Goal: Task Accomplishment & Management: Complete application form

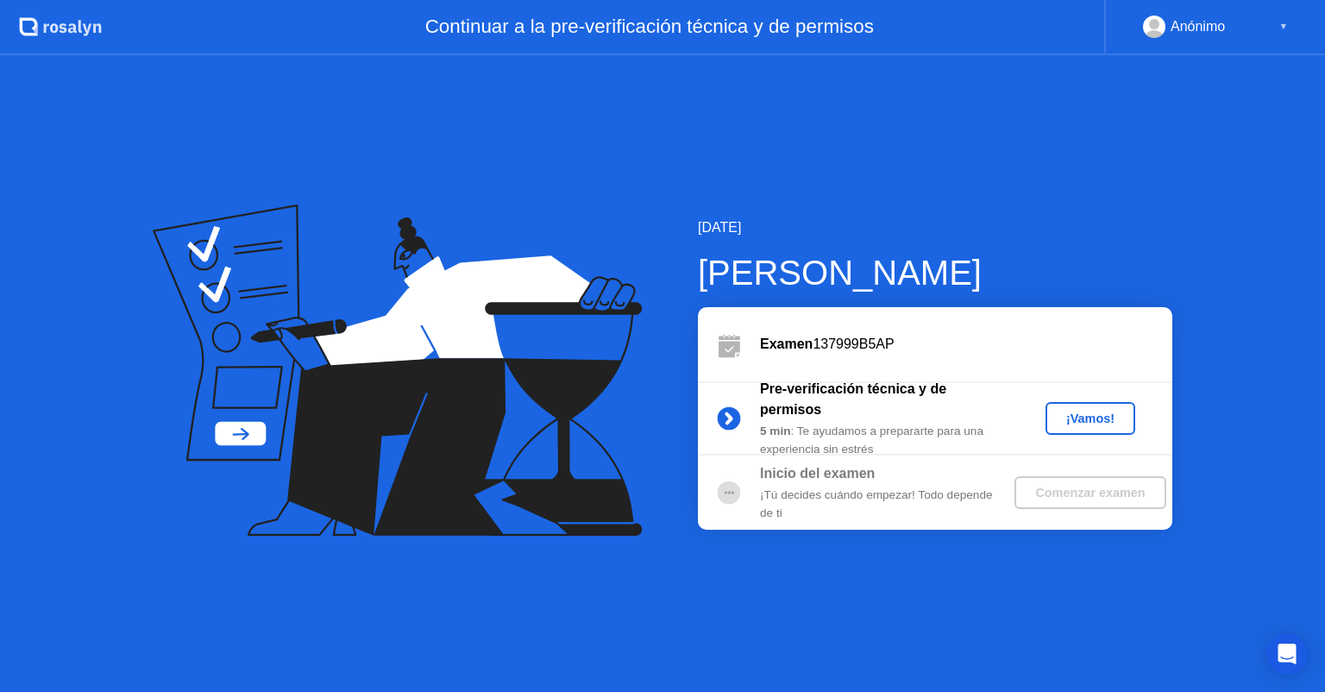
click at [1111, 414] on div "¡Vamos!" at bounding box center [1091, 419] width 76 height 14
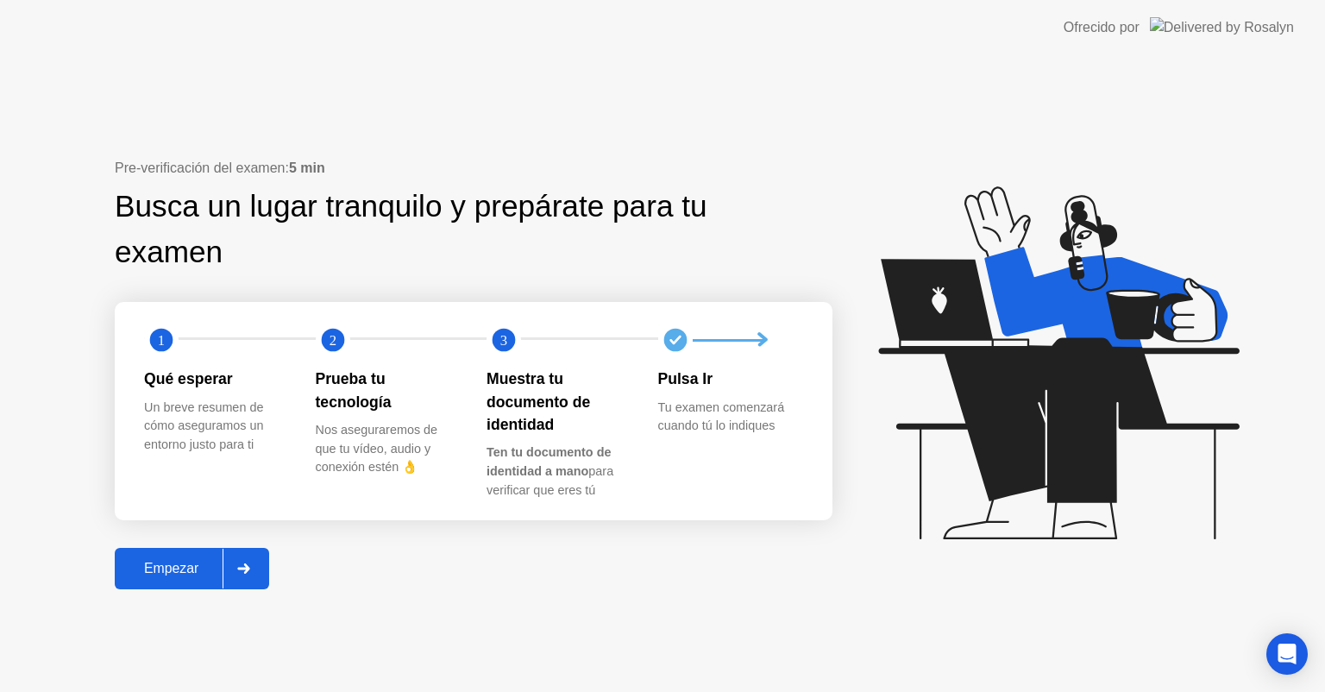
click at [211, 586] on button "Empezar" at bounding box center [192, 568] width 154 height 41
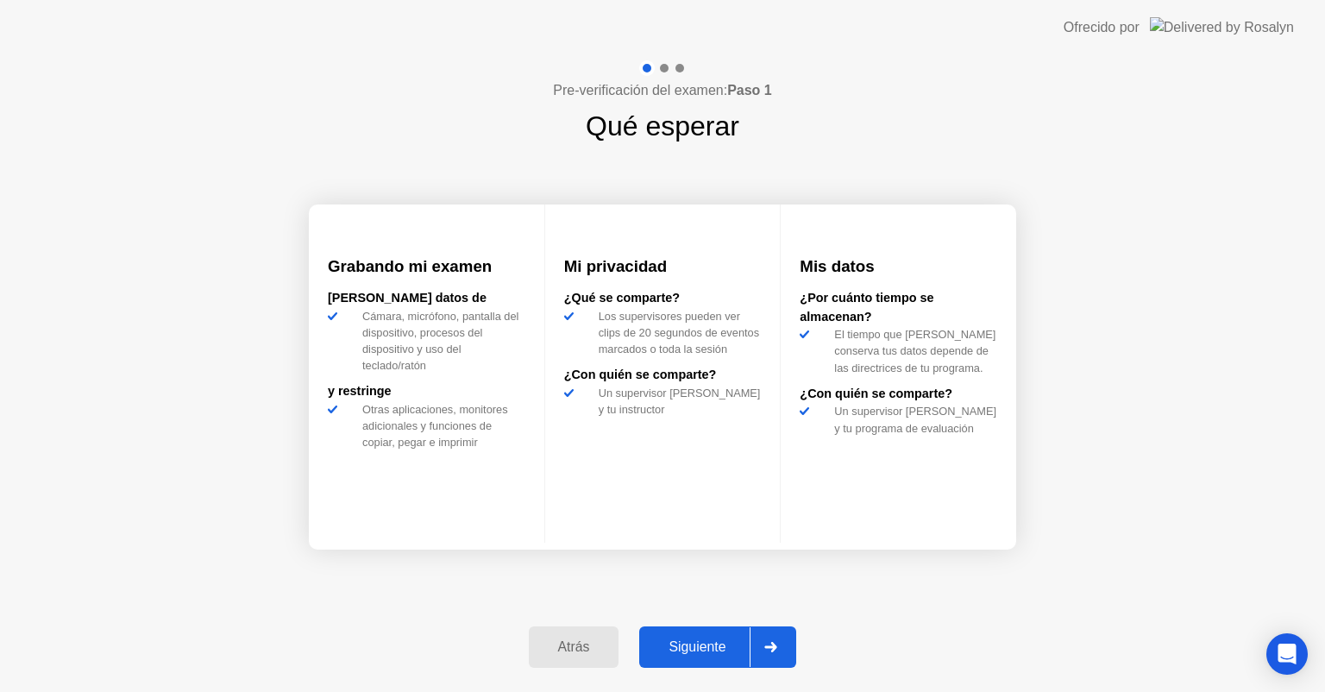
click at [715, 632] on button "Siguiente" at bounding box center [717, 646] width 157 height 41
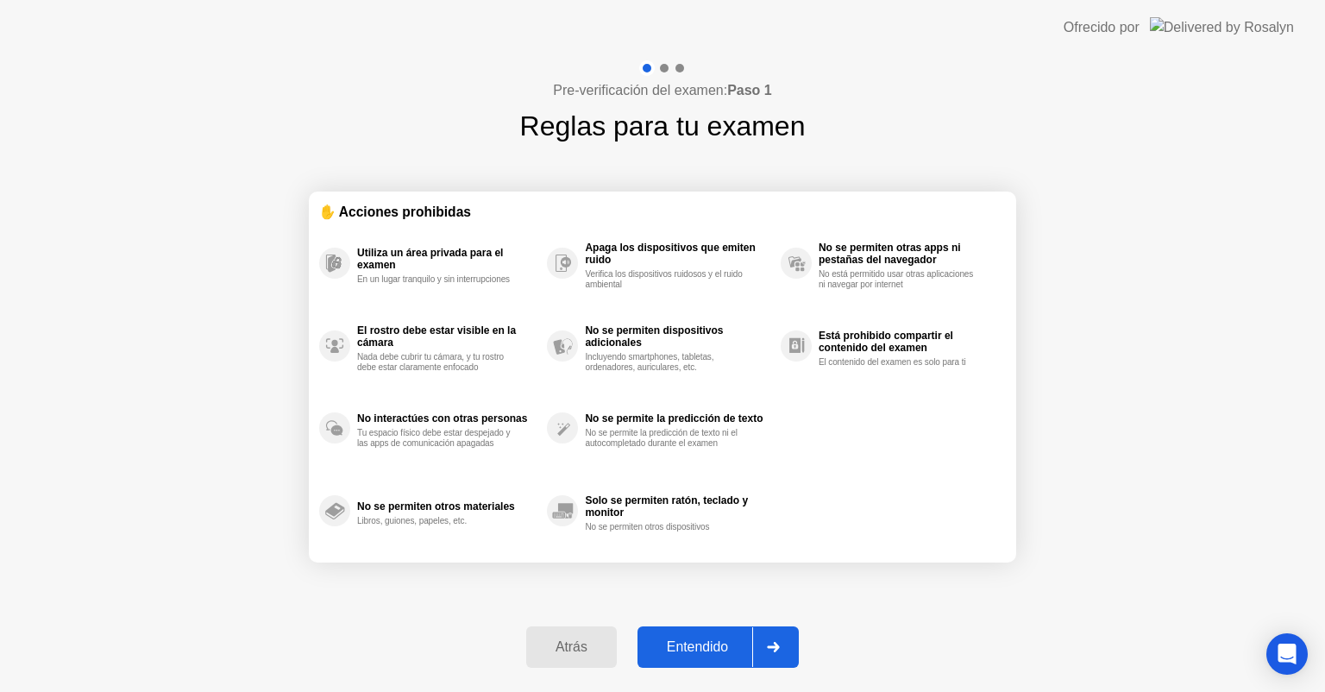
click at [702, 649] on div "Entendido" at bounding box center [698, 647] width 110 height 16
select select "**********"
select select "*******"
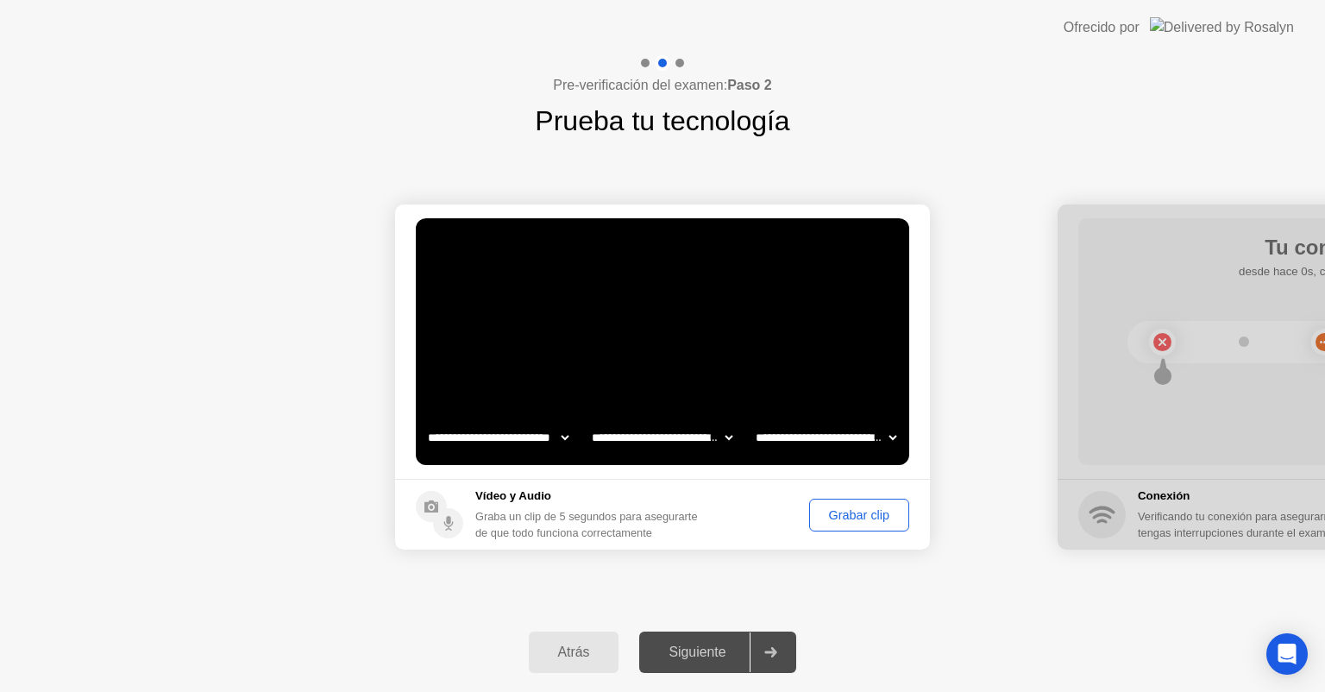
click at [854, 510] on div "Grabar clip" at bounding box center [859, 515] width 88 height 14
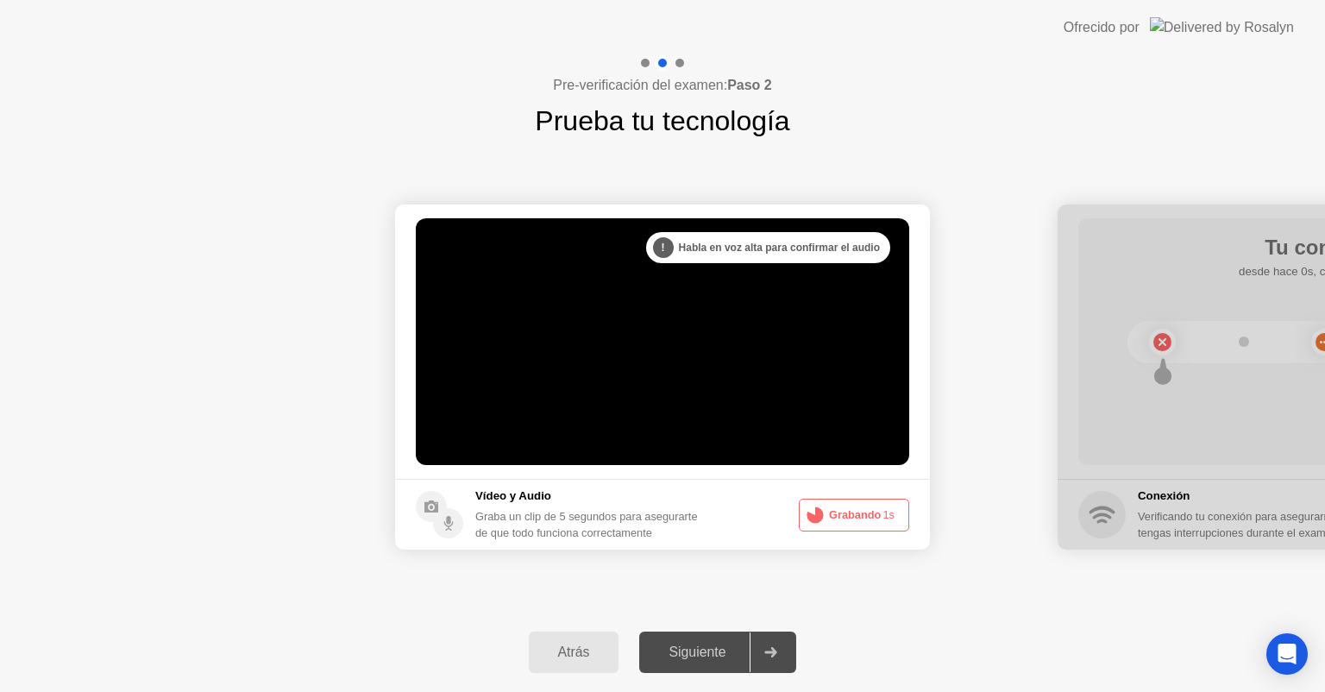
click at [854, 510] on button "Grabando 1s" at bounding box center [854, 515] width 110 height 33
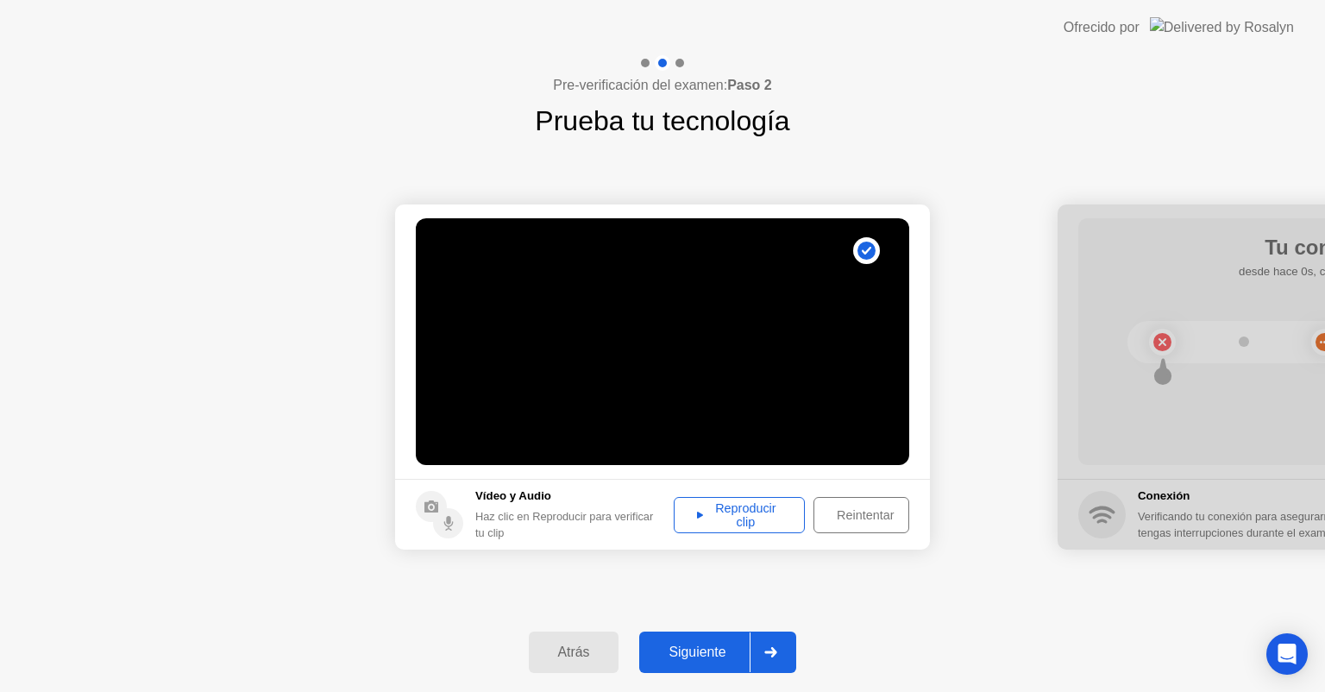
click at [736, 501] on div "Reproducir clip" at bounding box center [739, 515] width 119 height 28
click at [718, 512] on div "Reproducir clip" at bounding box center [739, 515] width 119 height 28
click at [777, 635] on div at bounding box center [770, 652] width 41 height 40
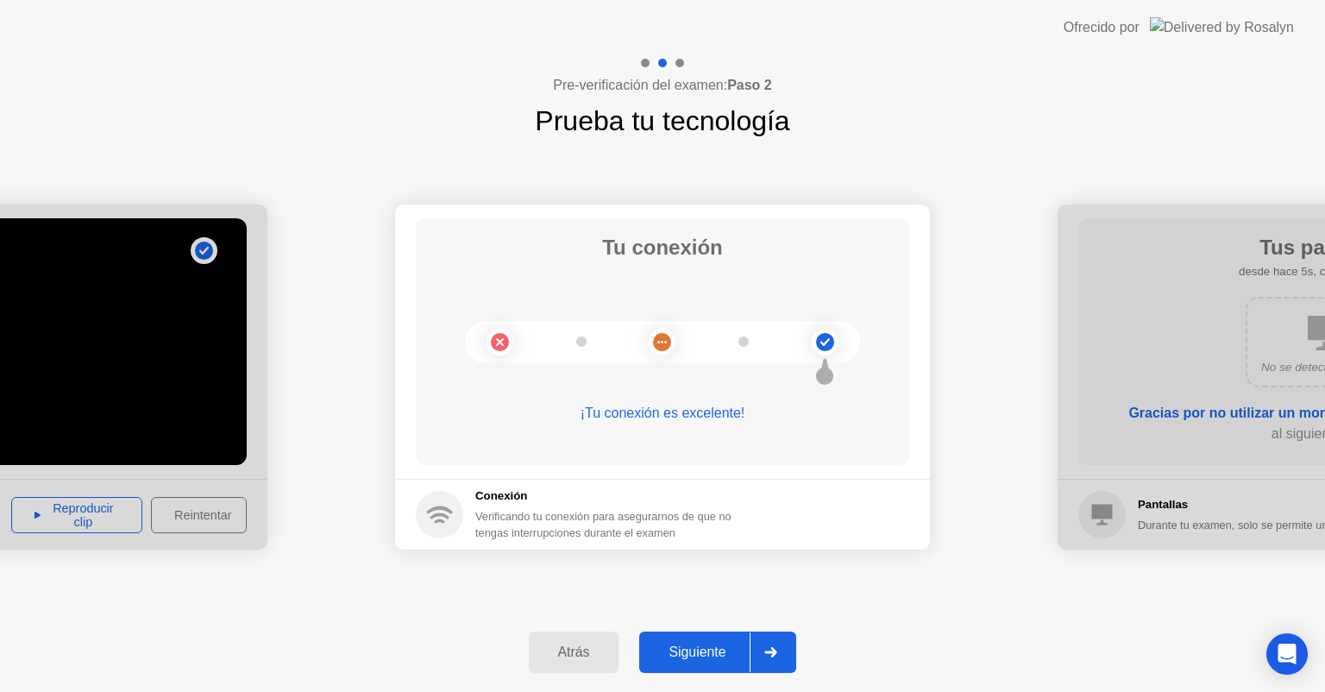
click at [777, 635] on div at bounding box center [770, 652] width 41 height 40
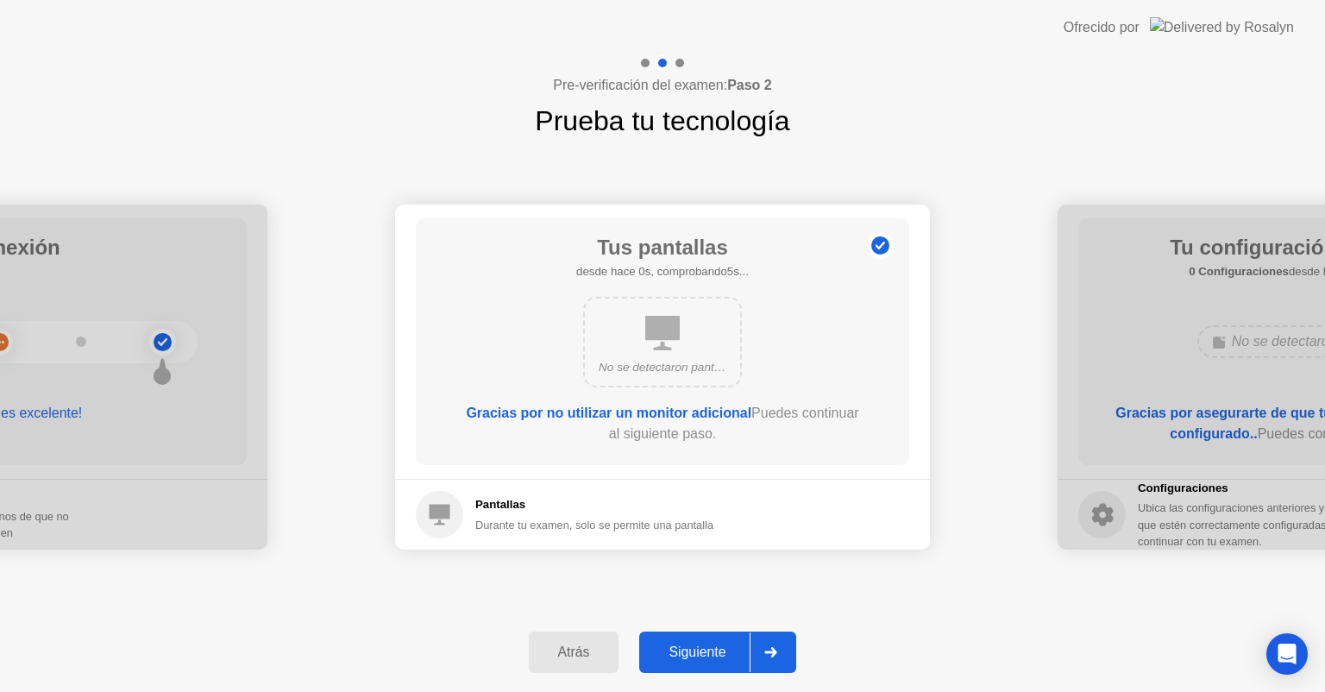
click at [777, 635] on div at bounding box center [770, 652] width 41 height 40
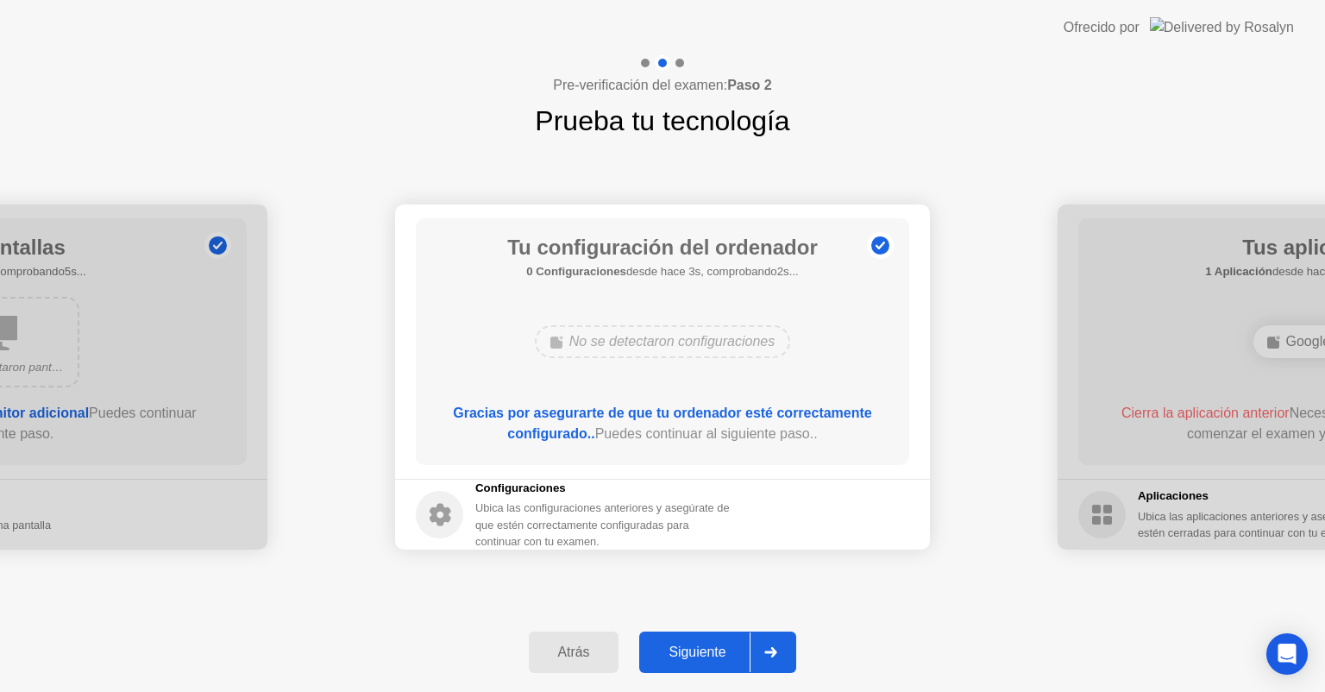
click at [777, 635] on div at bounding box center [770, 652] width 41 height 40
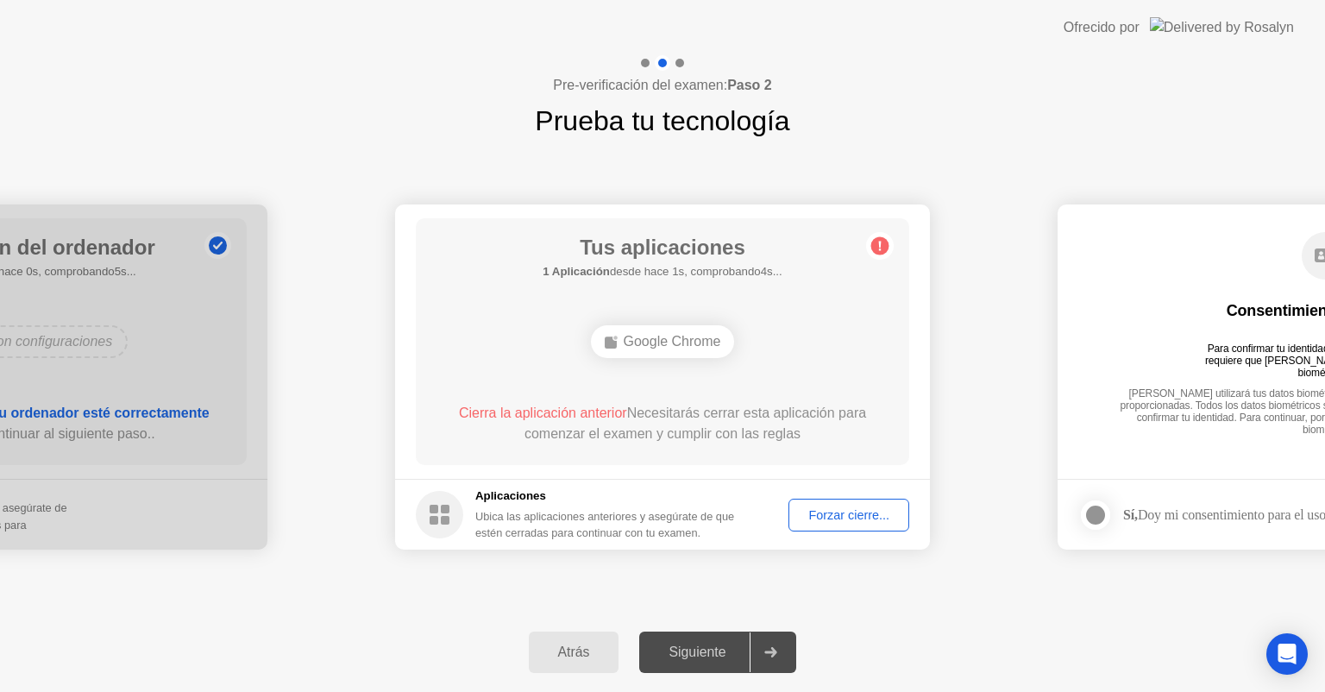
click at [844, 514] on div "Forzar cierre..." at bounding box center [849, 515] width 109 height 14
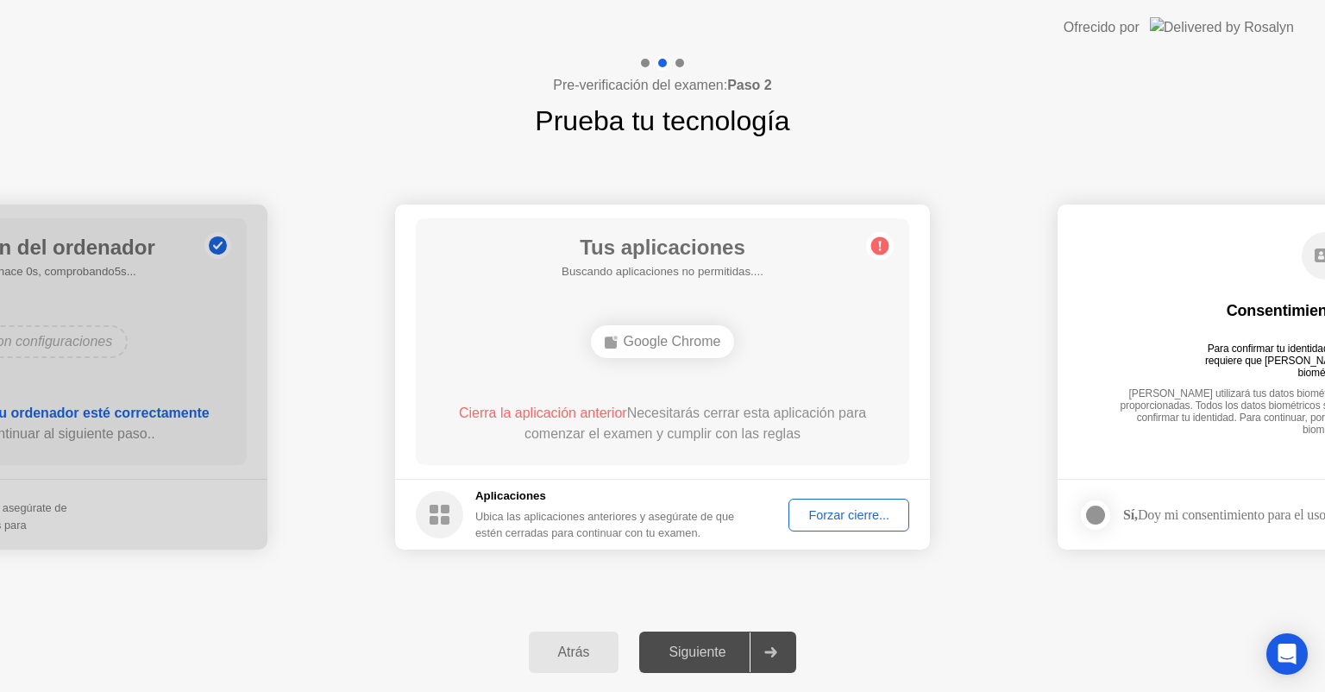
click at [726, 645] on div "Siguiente" at bounding box center [697, 653] width 105 height 16
click at [635, 363] on div "Google Chrome" at bounding box center [662, 341] width 395 height 47
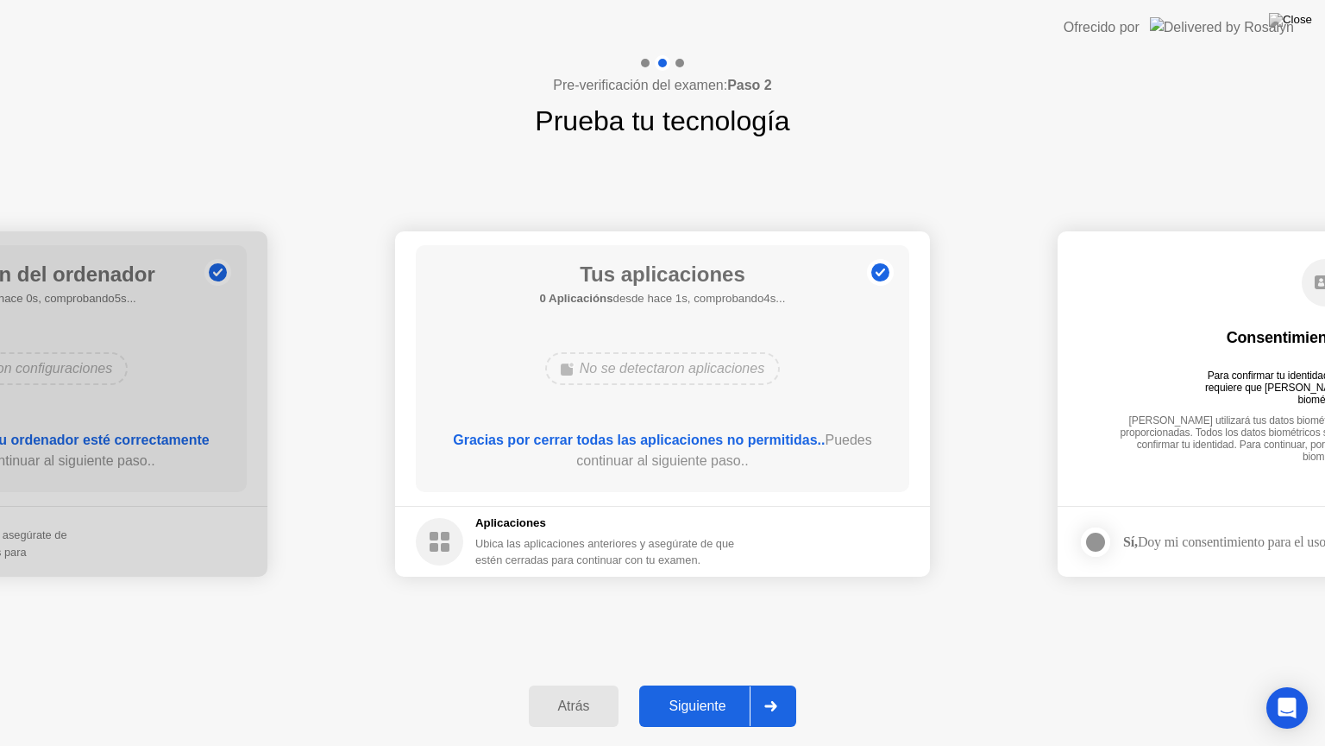
click at [715, 691] on div "Siguiente" at bounding box center [697, 706] width 105 height 16
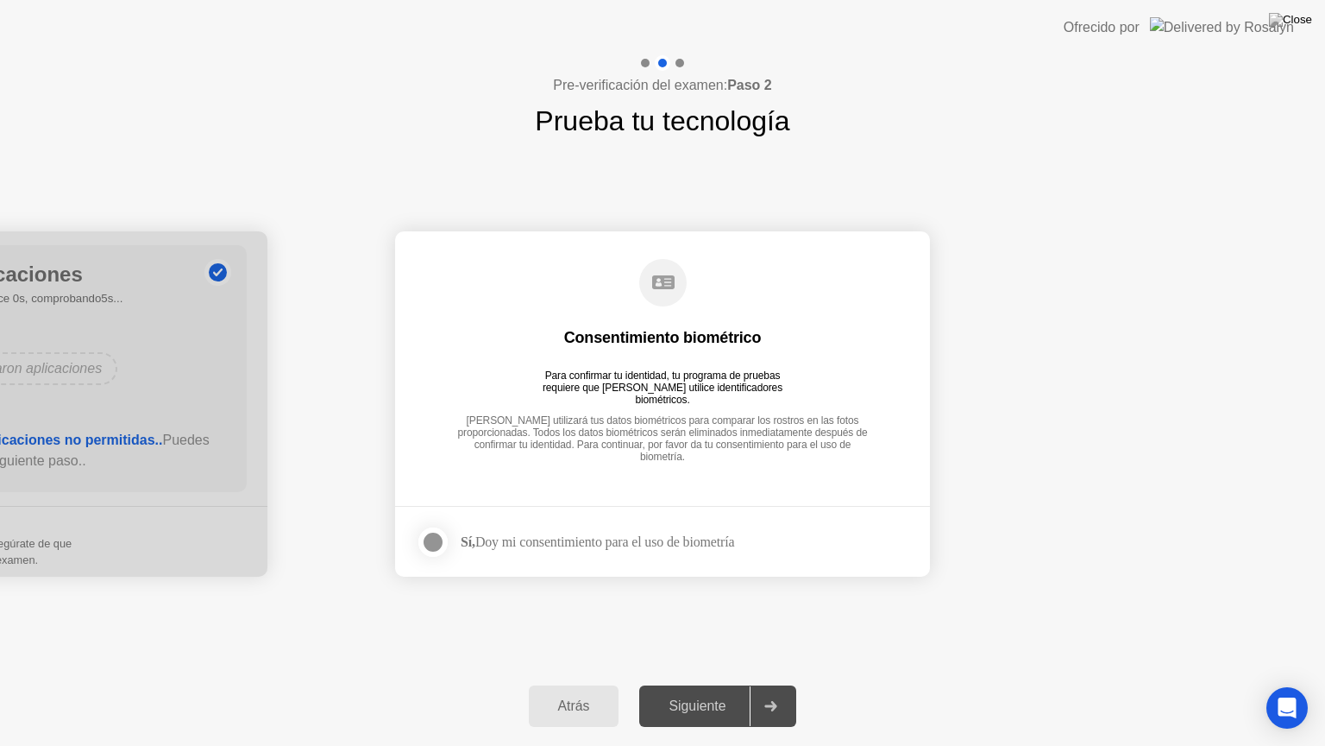
click at [431, 536] on div at bounding box center [433, 542] width 21 height 21
click at [756, 691] on div at bounding box center [770, 706] width 41 height 40
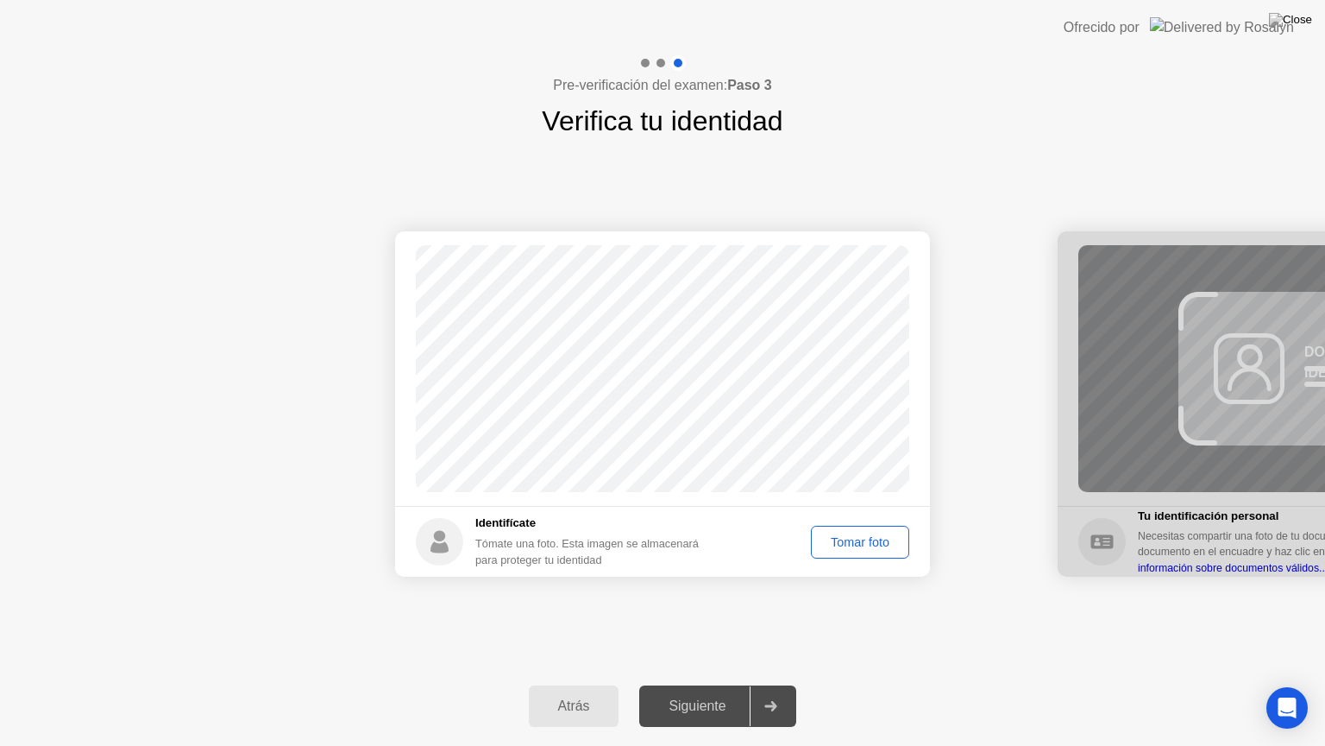
click at [865, 543] on div "Tomar foto" at bounding box center [860, 542] width 86 height 14
click at [727, 691] on div "Siguiente" at bounding box center [697, 706] width 105 height 16
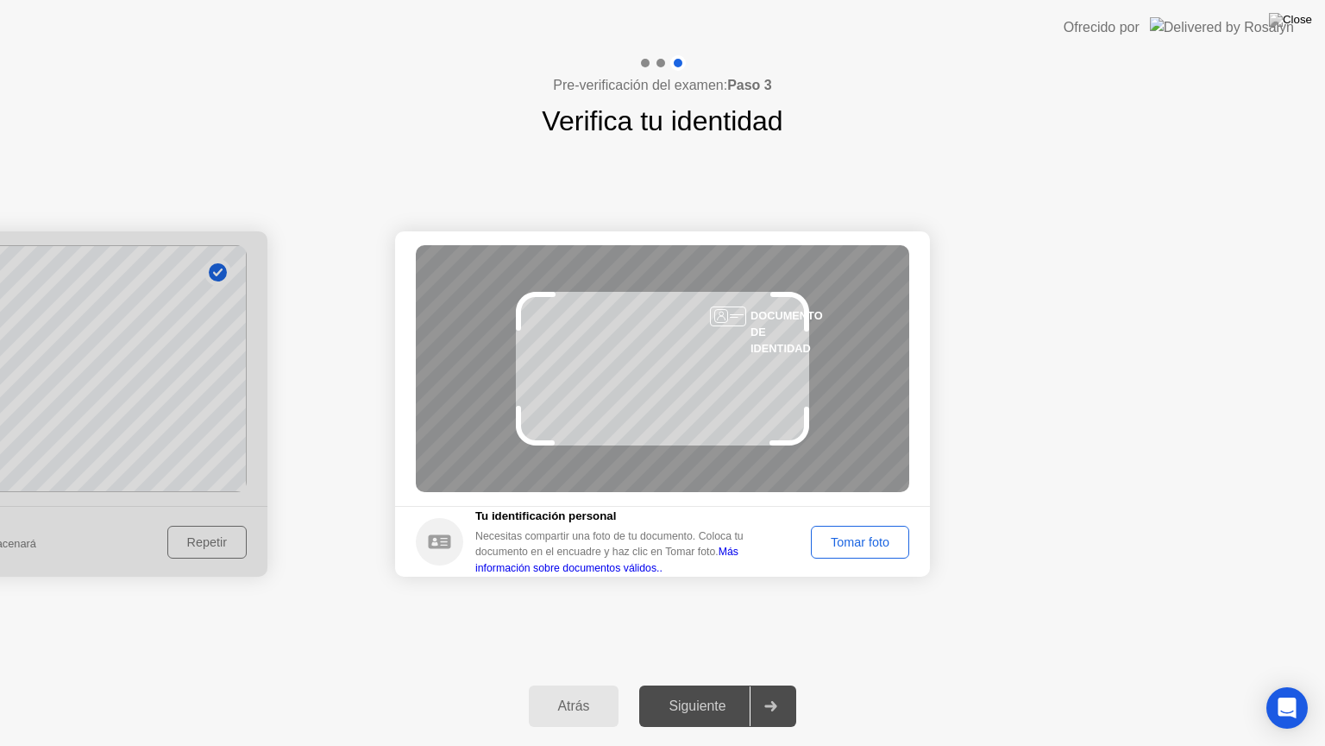
click at [831, 552] on button "Tomar foto" at bounding box center [860, 541] width 98 height 33
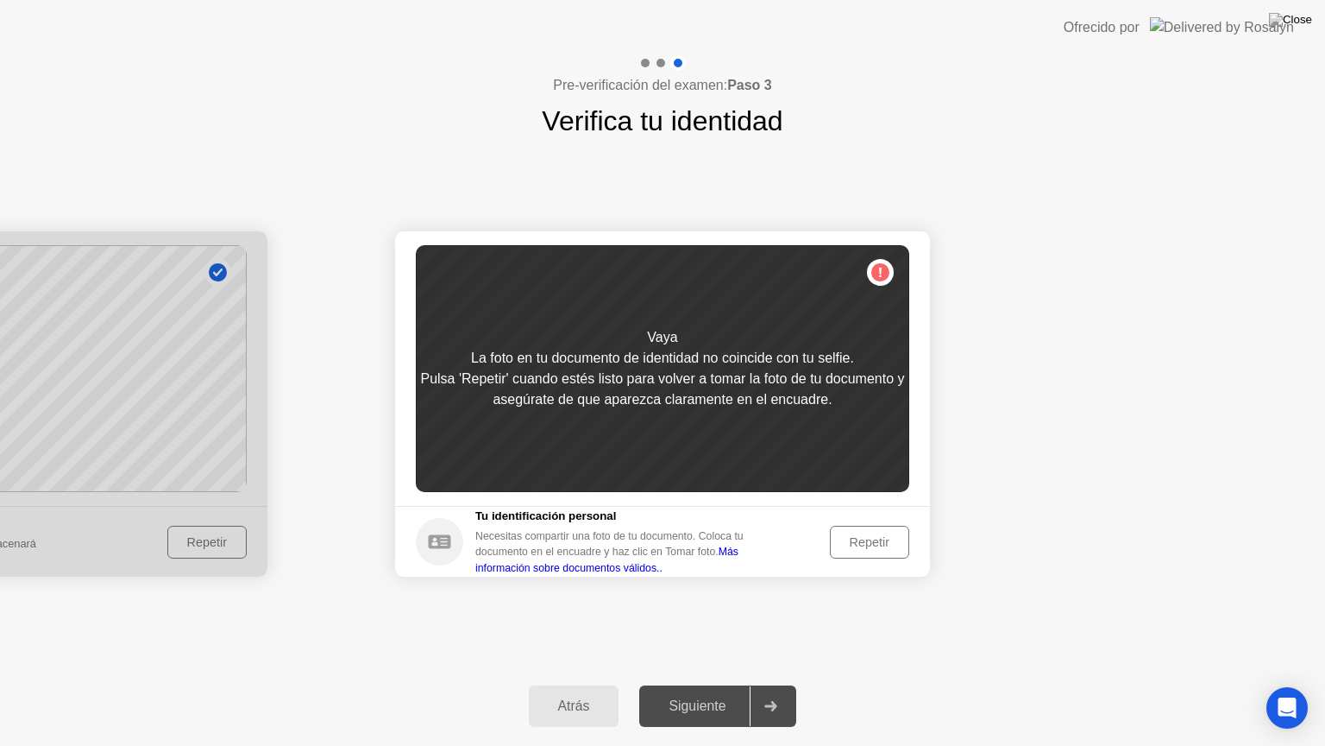
click at [831, 552] on button "Repetir" at bounding box center [869, 541] width 79 height 33
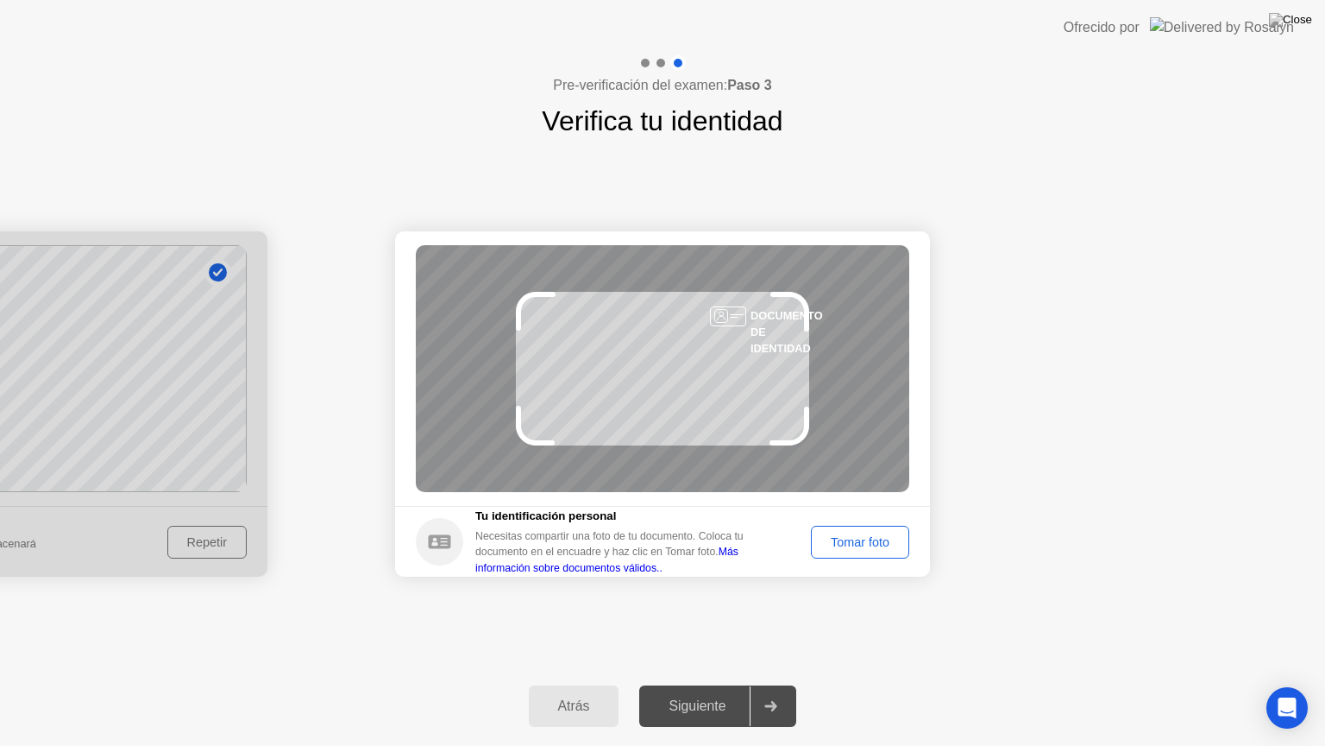
click at [150, 455] on div at bounding box center [0, 403] width 535 height 345
click at [549, 691] on div "Atrás" at bounding box center [574, 706] width 80 height 16
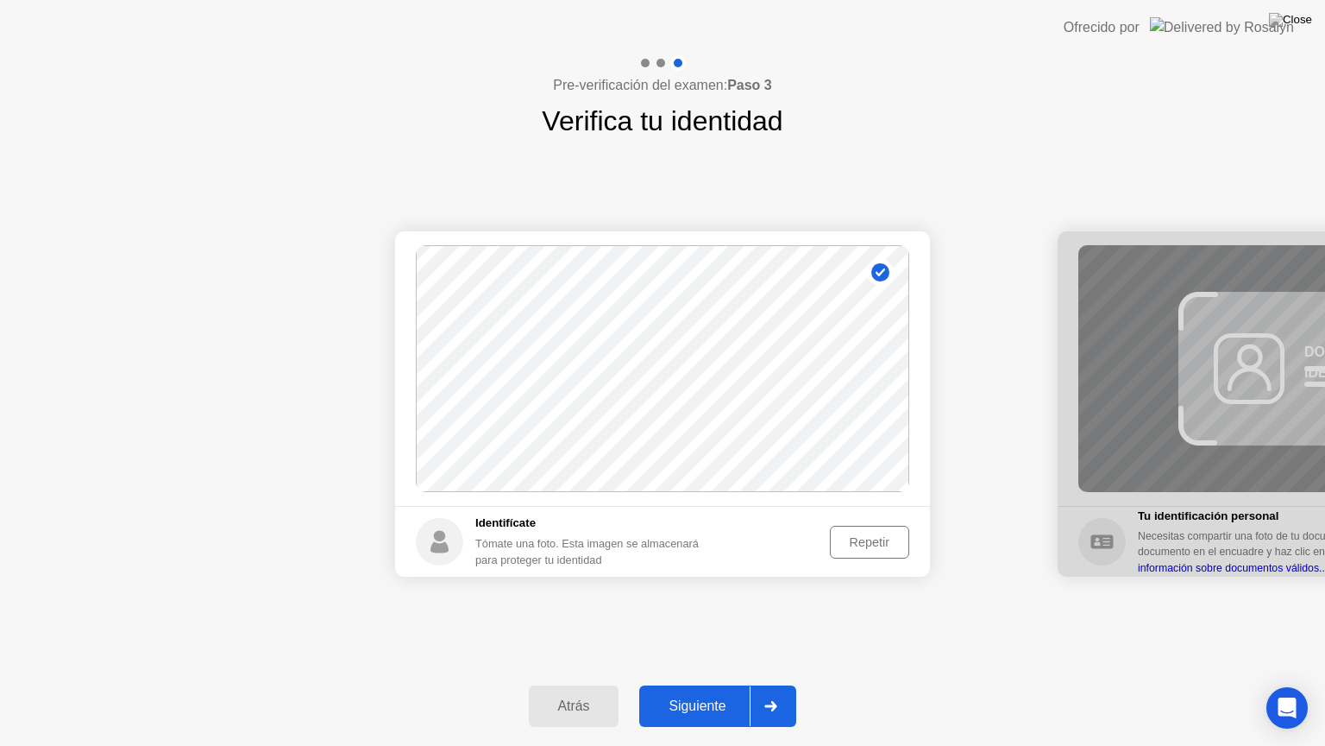
click at [836, 549] on div "Repetir" at bounding box center [869, 542] width 67 height 14
click at [834, 549] on div "Tomar foto" at bounding box center [860, 542] width 86 height 14
click at [853, 538] on div "Repetir" at bounding box center [869, 542] width 67 height 14
click at [853, 538] on div "Tomar foto" at bounding box center [860, 542] width 86 height 14
click at [702, 691] on div "Siguiente" at bounding box center [697, 706] width 105 height 16
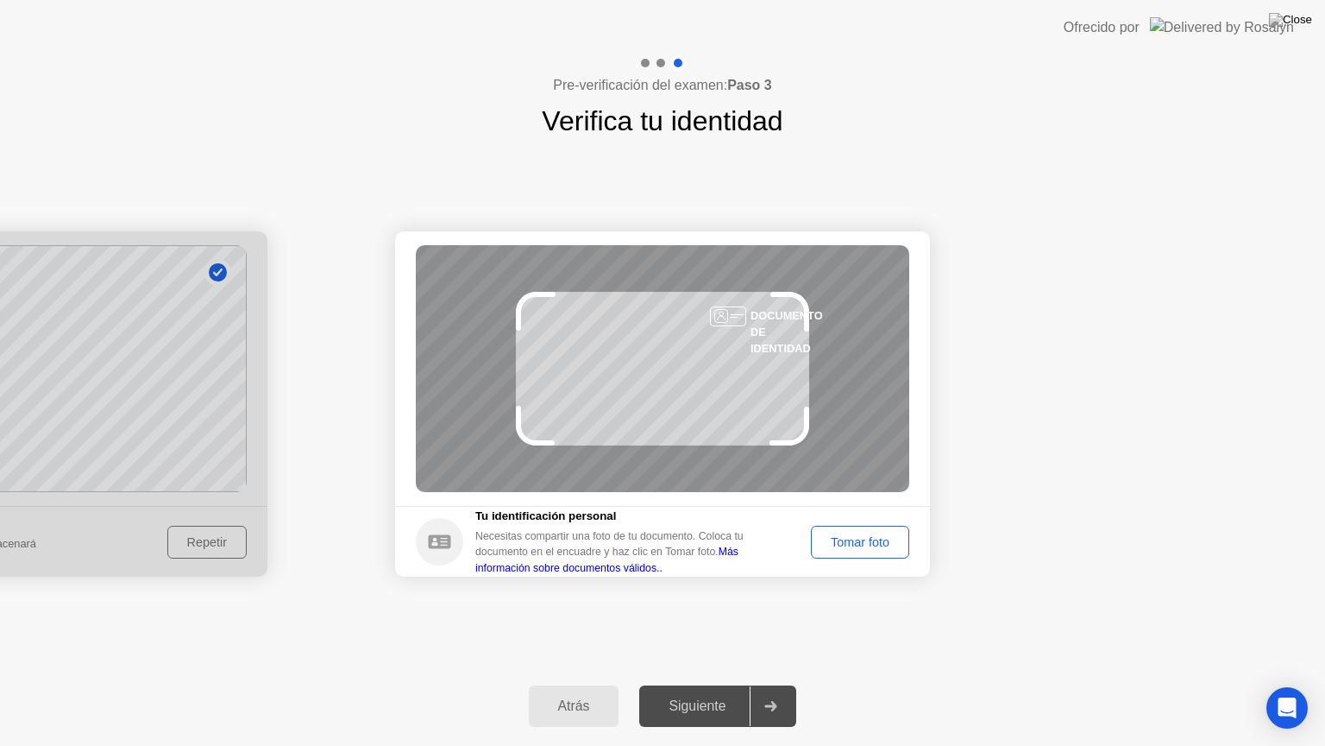
click at [859, 551] on button "Tomar foto" at bounding box center [860, 541] width 98 height 33
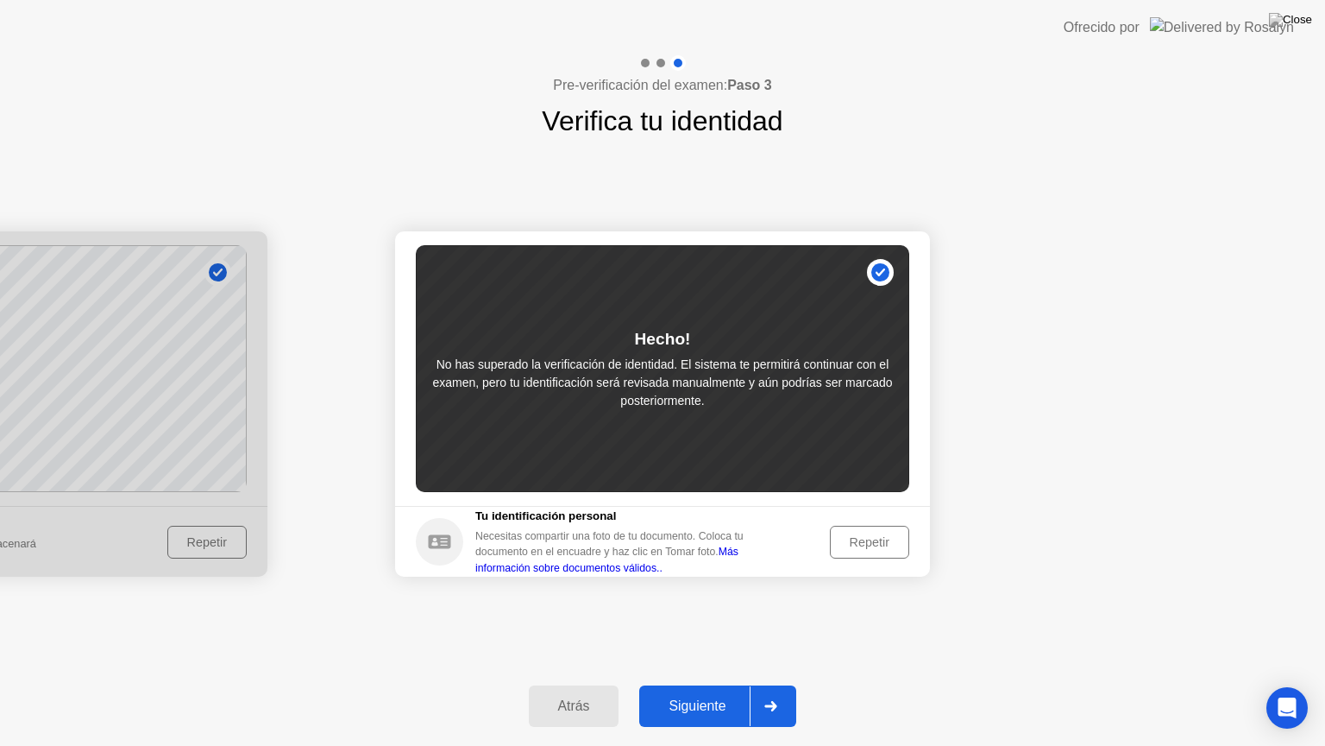
click at [711, 691] on div "Siguiente" at bounding box center [697, 706] width 105 height 16
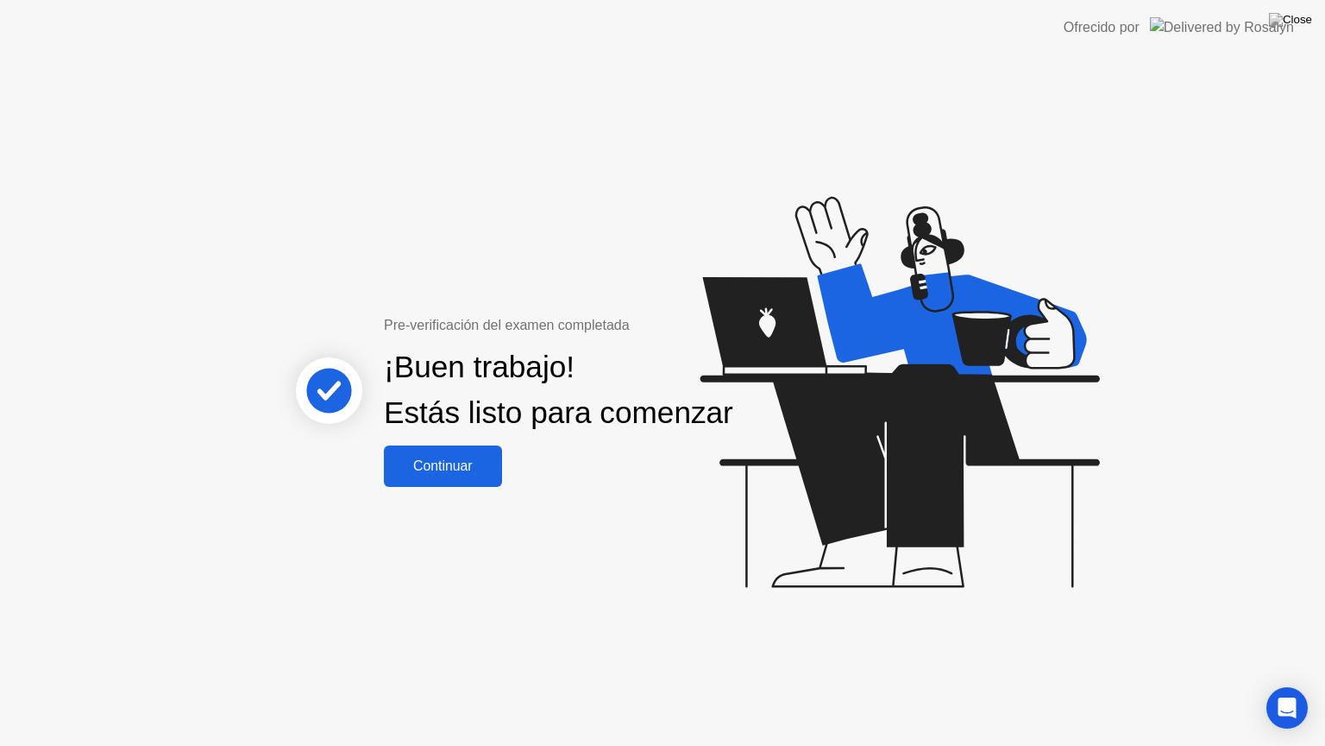
click at [444, 474] on div "Continuar" at bounding box center [443, 466] width 108 height 16
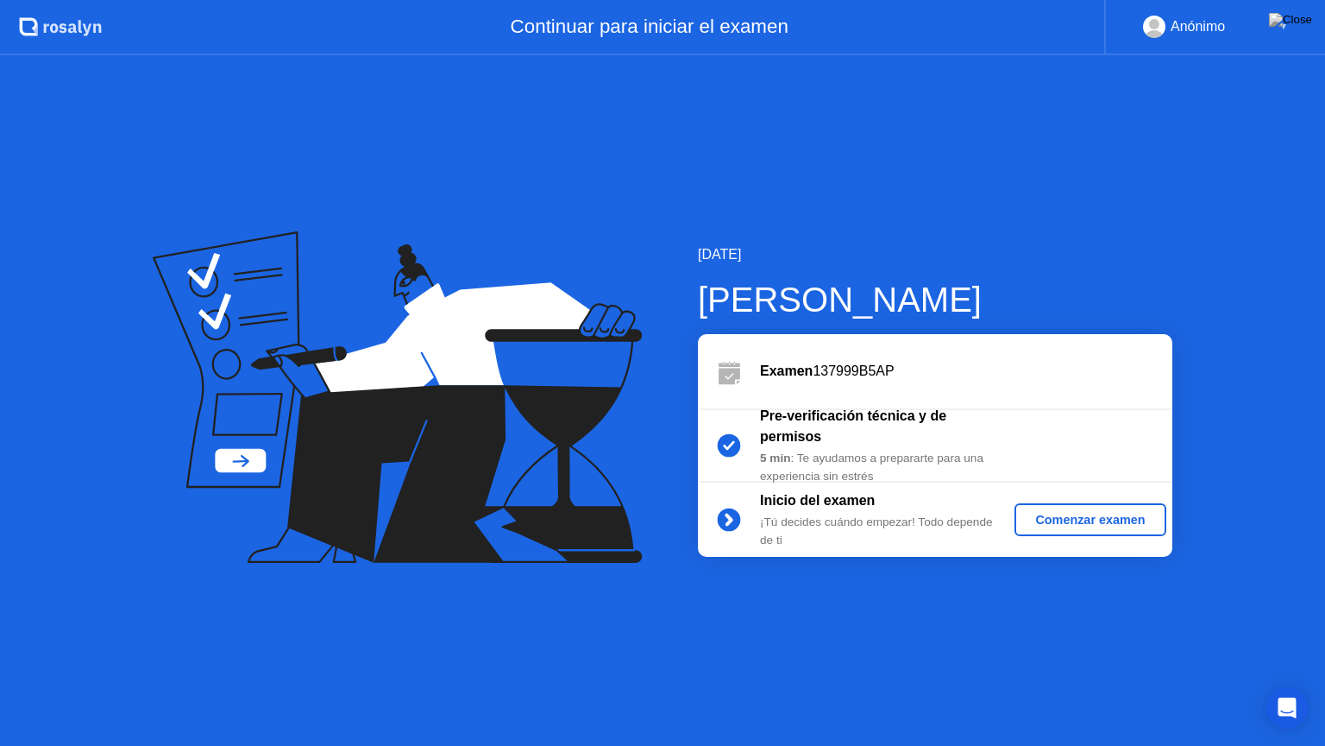
click at [1067, 515] on div "Comenzar examen" at bounding box center [1090, 520] width 137 height 14
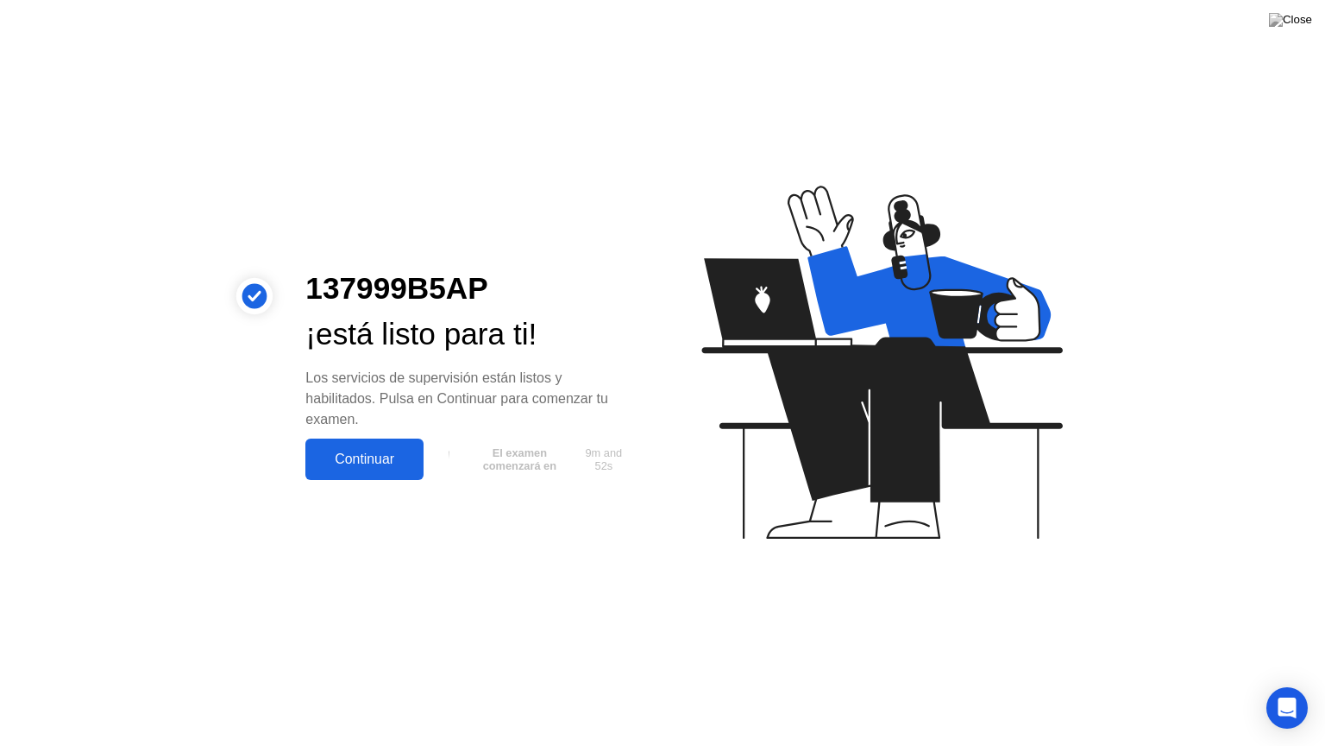
click at [370, 465] on div "Continuar" at bounding box center [365, 459] width 108 height 16
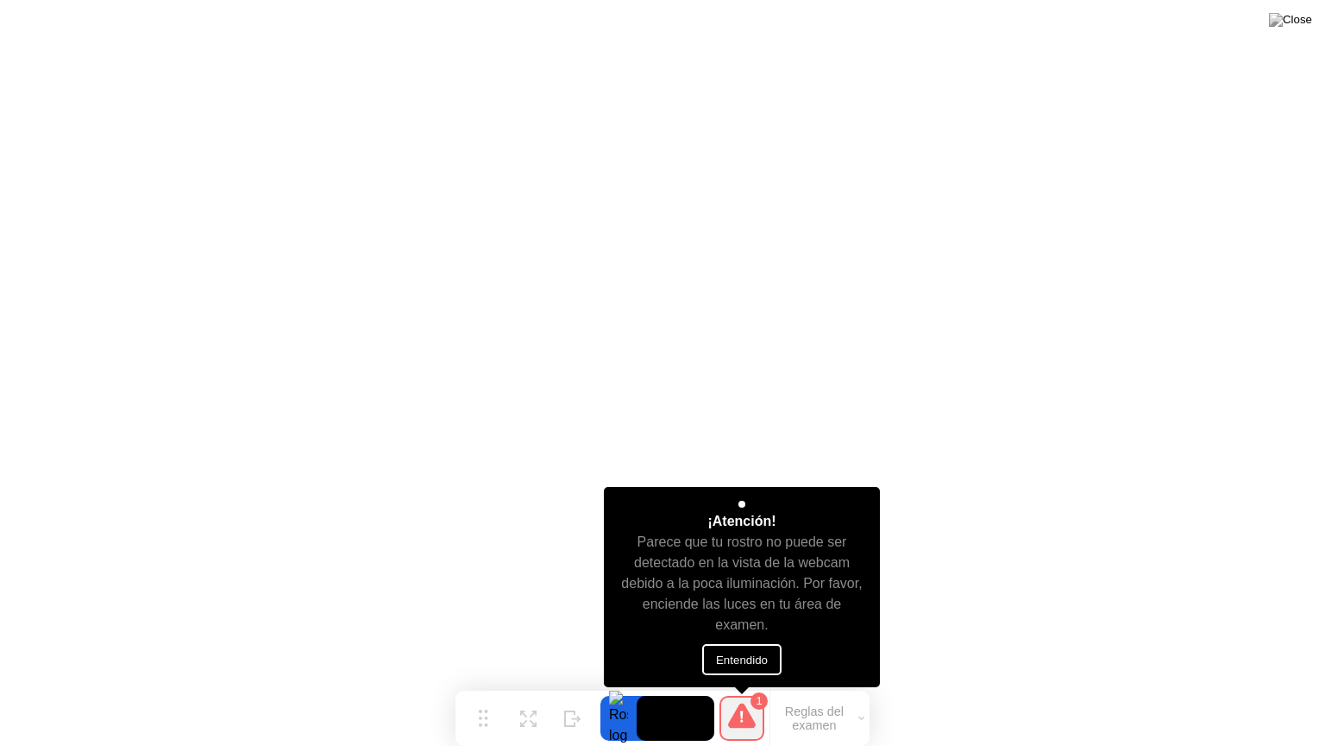
click at [734, 653] on button "Entendido" at bounding box center [741, 659] width 79 height 31
